Goal: Check status

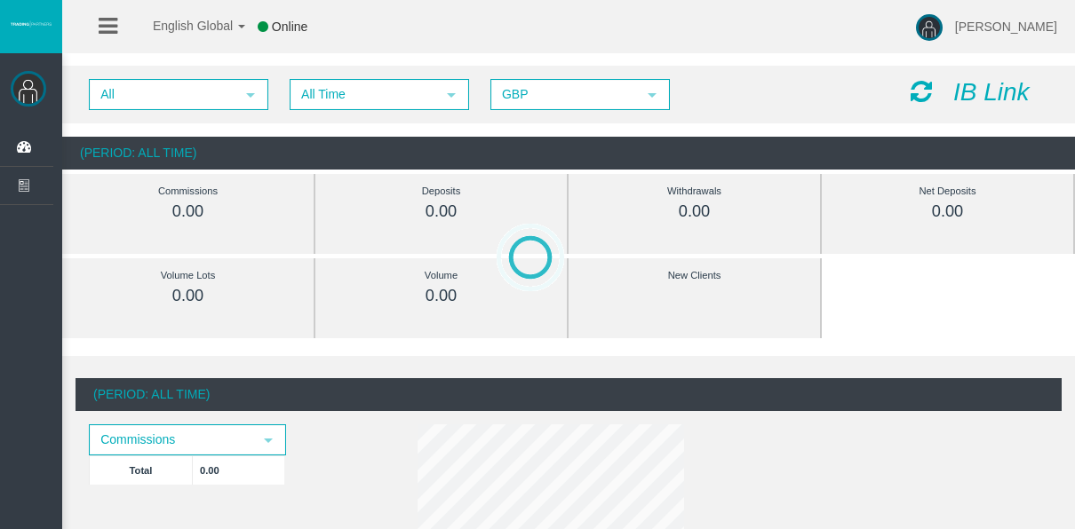
click at [318, 120] on div "All select All Time select 5 GBP select GBP IB Link" at bounding box center [568, 95] width 1012 height 58
click at [316, 106] on span "All Time" at bounding box center [363, 95] width 144 height 28
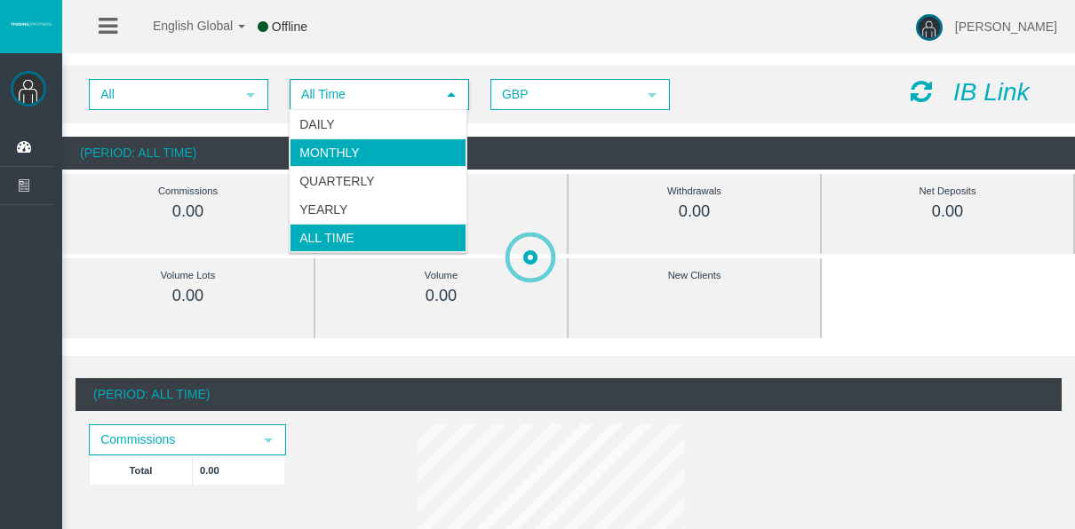
click at [348, 115] on li "Daily" at bounding box center [378, 124] width 177 height 28
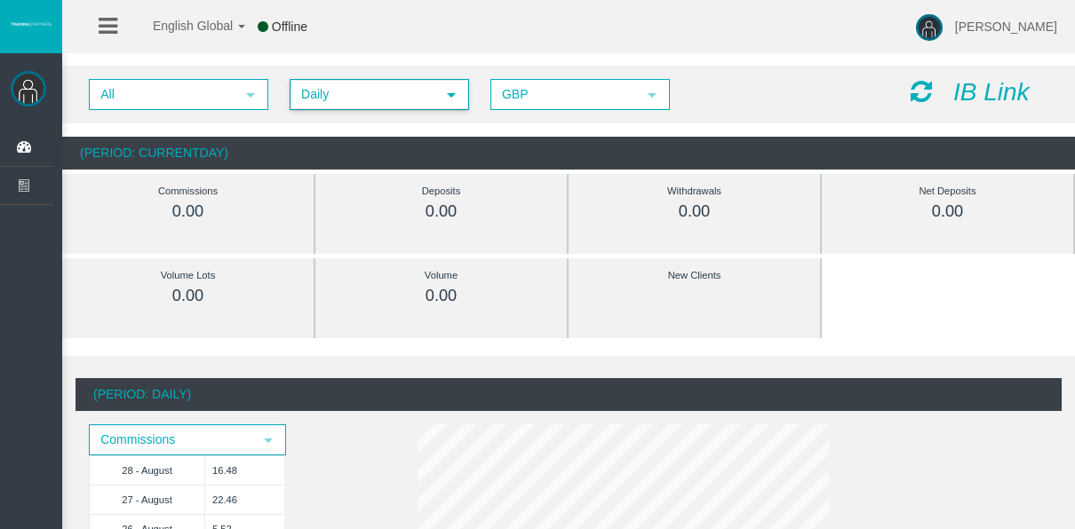
click at [340, 91] on span "Daily" at bounding box center [363, 95] width 144 height 28
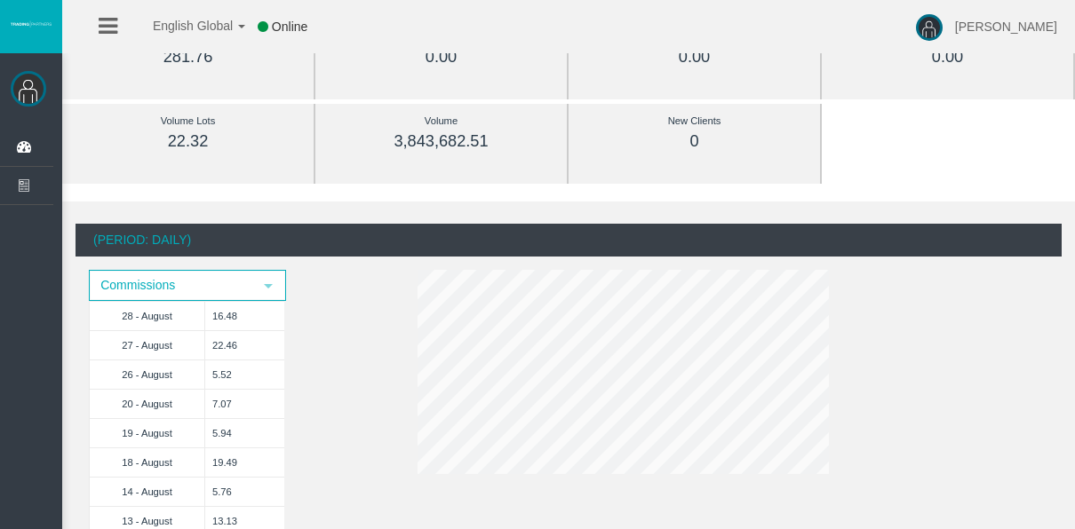
scroll to position [178, 0]
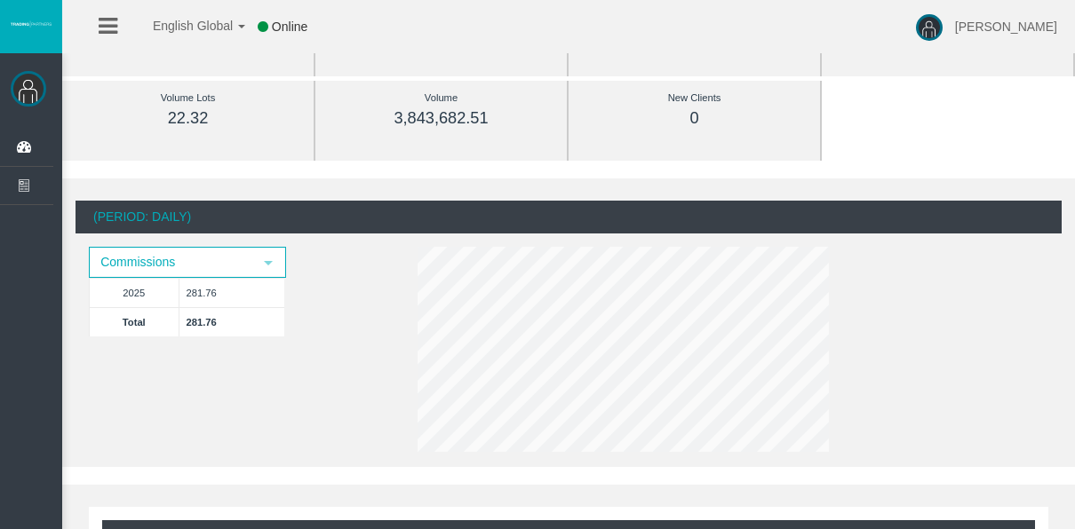
click at [903, 357] on div "(Period: Daily) Commissions select 2025 281.76 Total 281.76" at bounding box center [568, 330] width 986 height 258
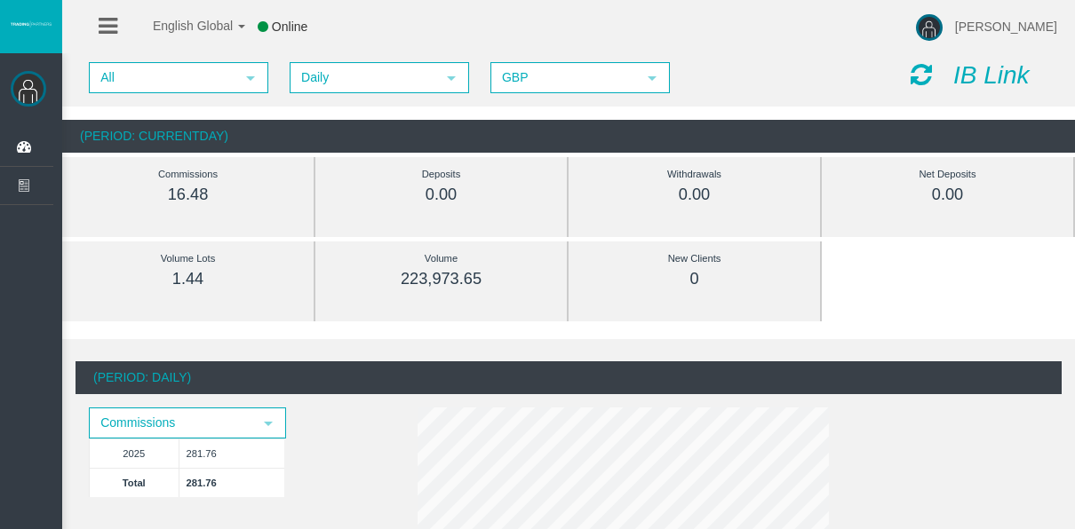
scroll to position [0, 0]
